Goal: Find contact information

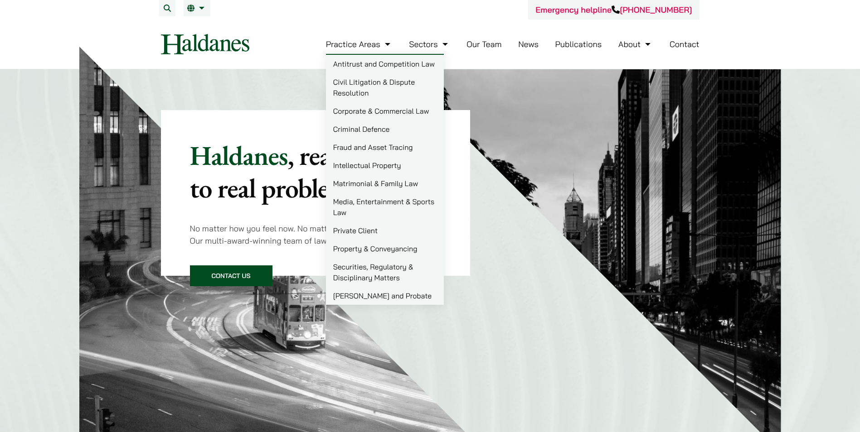
click at [373, 183] on link "Matrimonial & Family Law" at bounding box center [385, 184] width 118 height 18
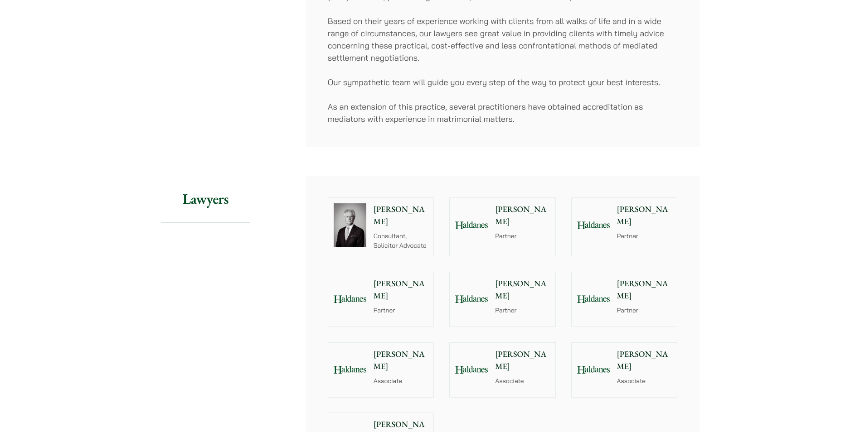
scroll to position [526, 0]
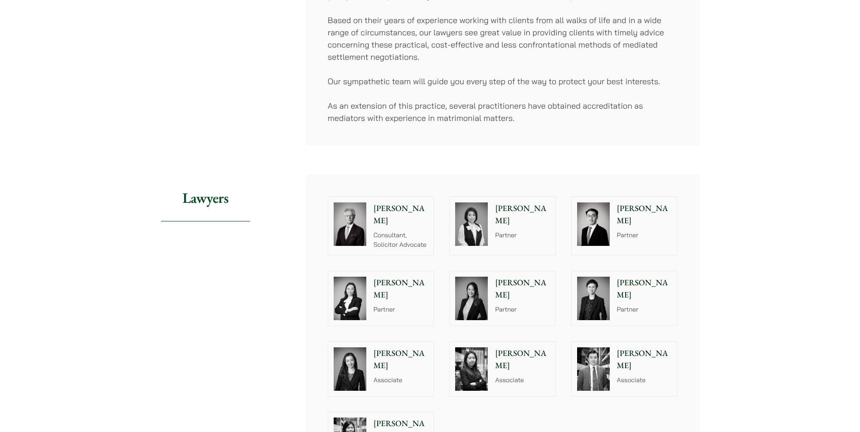
click at [507, 206] on p "[PERSON_NAME]" at bounding box center [522, 215] width 55 height 24
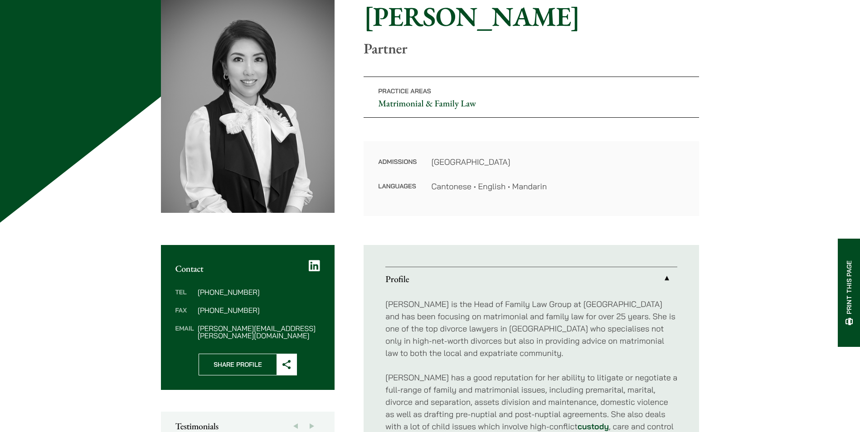
scroll to position [103, 0]
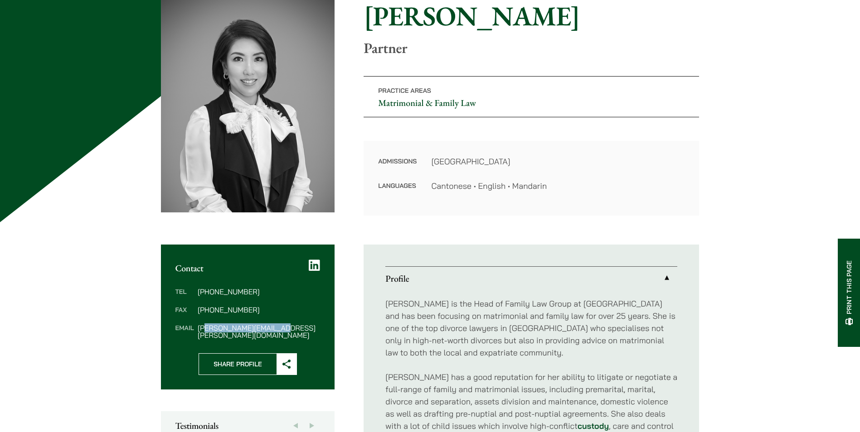
drag, startPoint x: 288, startPoint y: 328, endPoint x: 204, endPoint y: 323, distance: 84.5
click at [204, 323] on dl "Tel (852) 2230 2854 Fax (852) 2845 1637 Email elsie.liu@haldanes.com" at bounding box center [247, 313] width 145 height 51
drag, startPoint x: 204, startPoint y: 323, endPoint x: 220, endPoint y: 330, distance: 17.7
drag, startPoint x: 220, startPoint y: 330, endPoint x: 96, endPoint y: 304, distance: 126.9
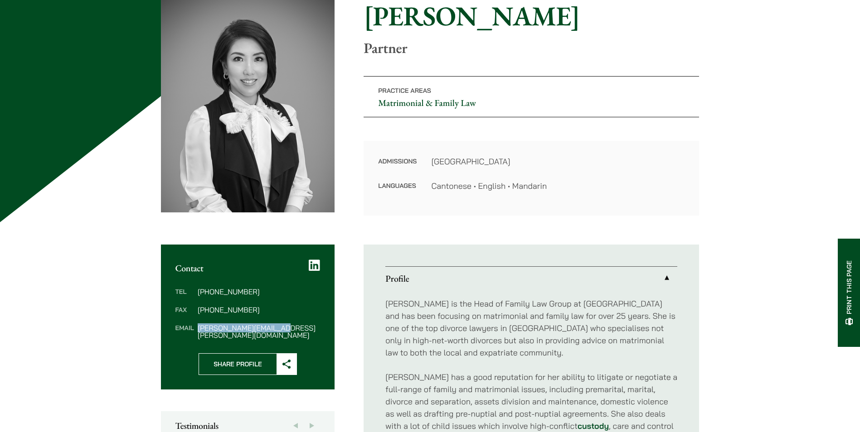
drag, startPoint x: 289, startPoint y: 330, endPoint x: 198, endPoint y: 328, distance: 91.1
click at [198, 328] on dd "elsie.liu@haldanes.com" at bounding box center [259, 332] width 122 height 15
copy dd "elsie.liu@haldanes.com"
click at [292, 330] on dd "elsie.liu@haldanes.com" at bounding box center [259, 332] width 122 height 15
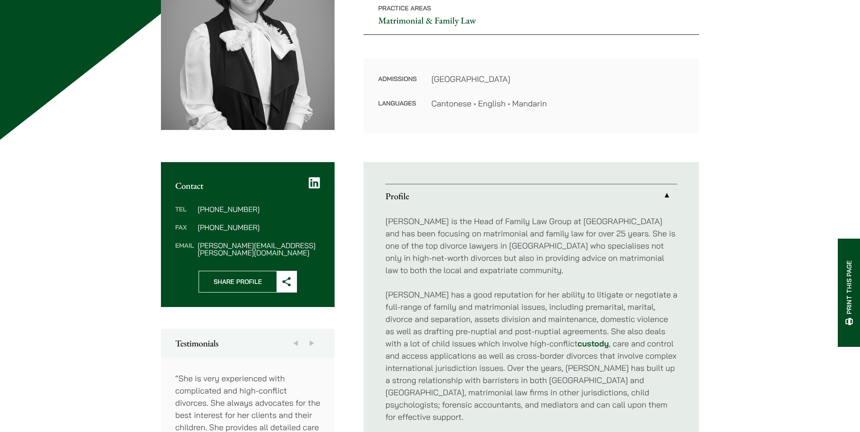
scroll to position [186, 0]
